Goal: Transaction & Acquisition: Purchase product/service

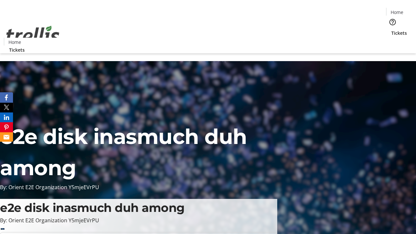
click at [391, 30] on span "Tickets" at bounding box center [399, 33] width 16 height 7
